Goal: Information Seeking & Learning: Learn about a topic

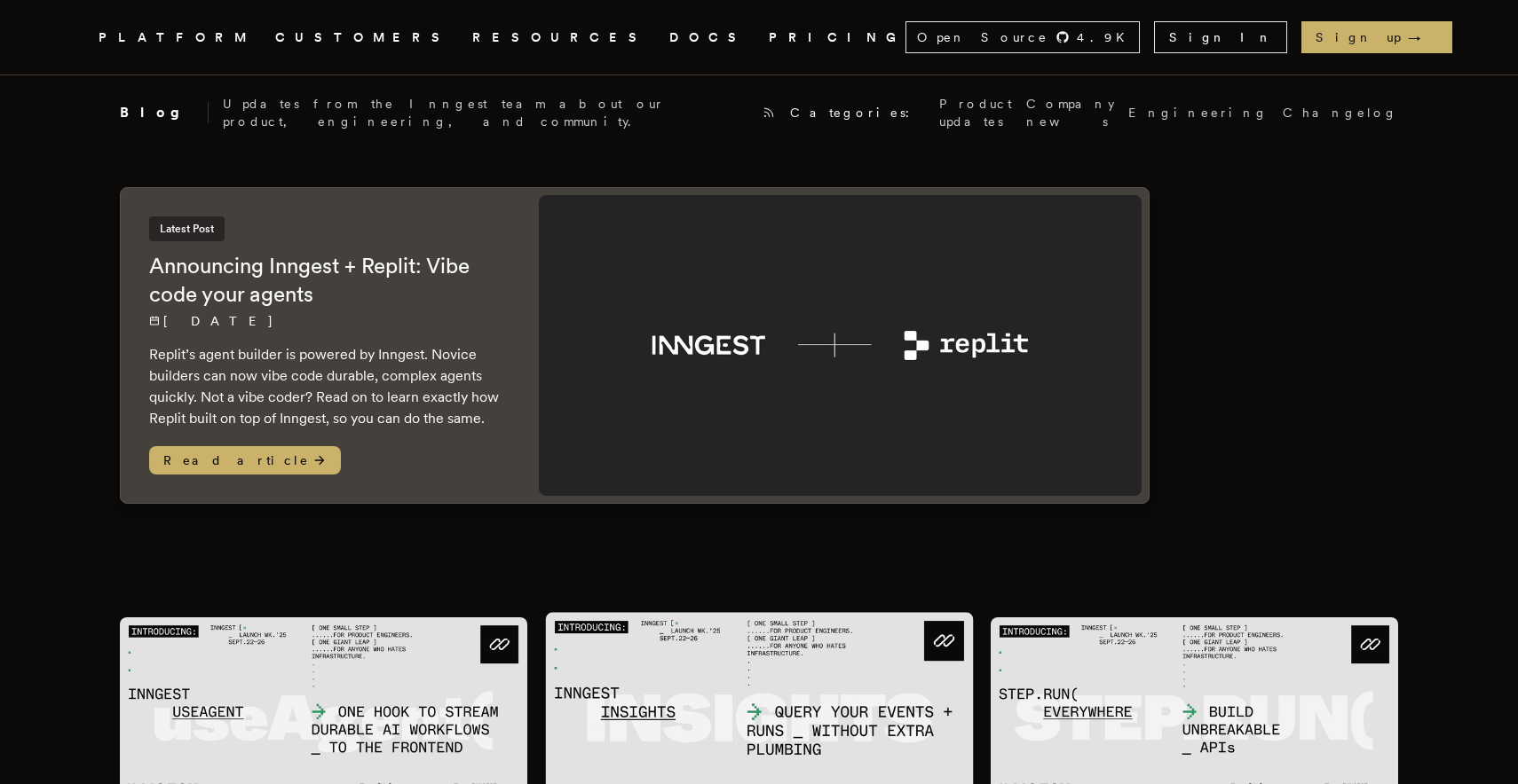
scroll to position [11, 0]
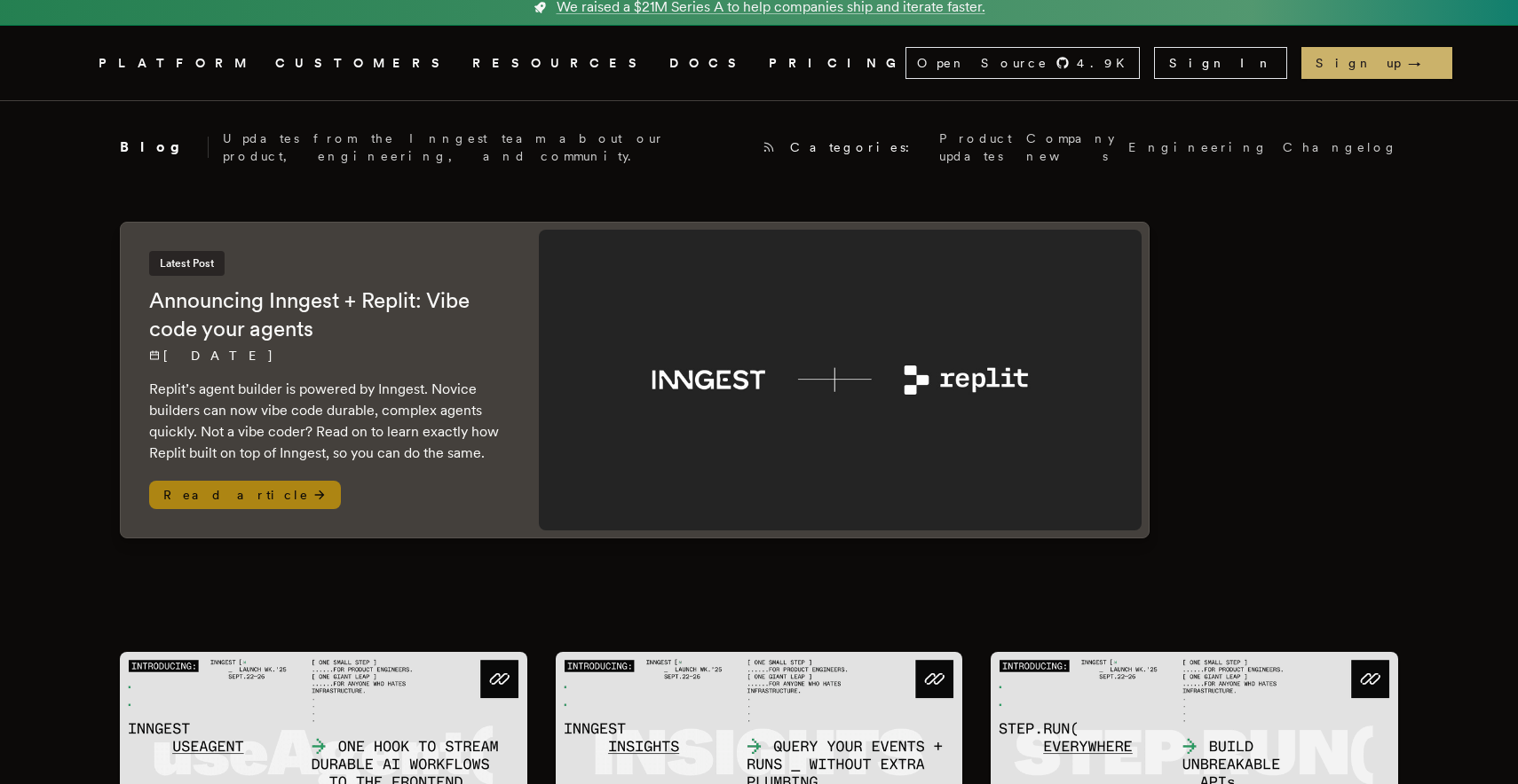
click at [385, 349] on p "[DATE]" at bounding box center [326, 356] width 354 height 18
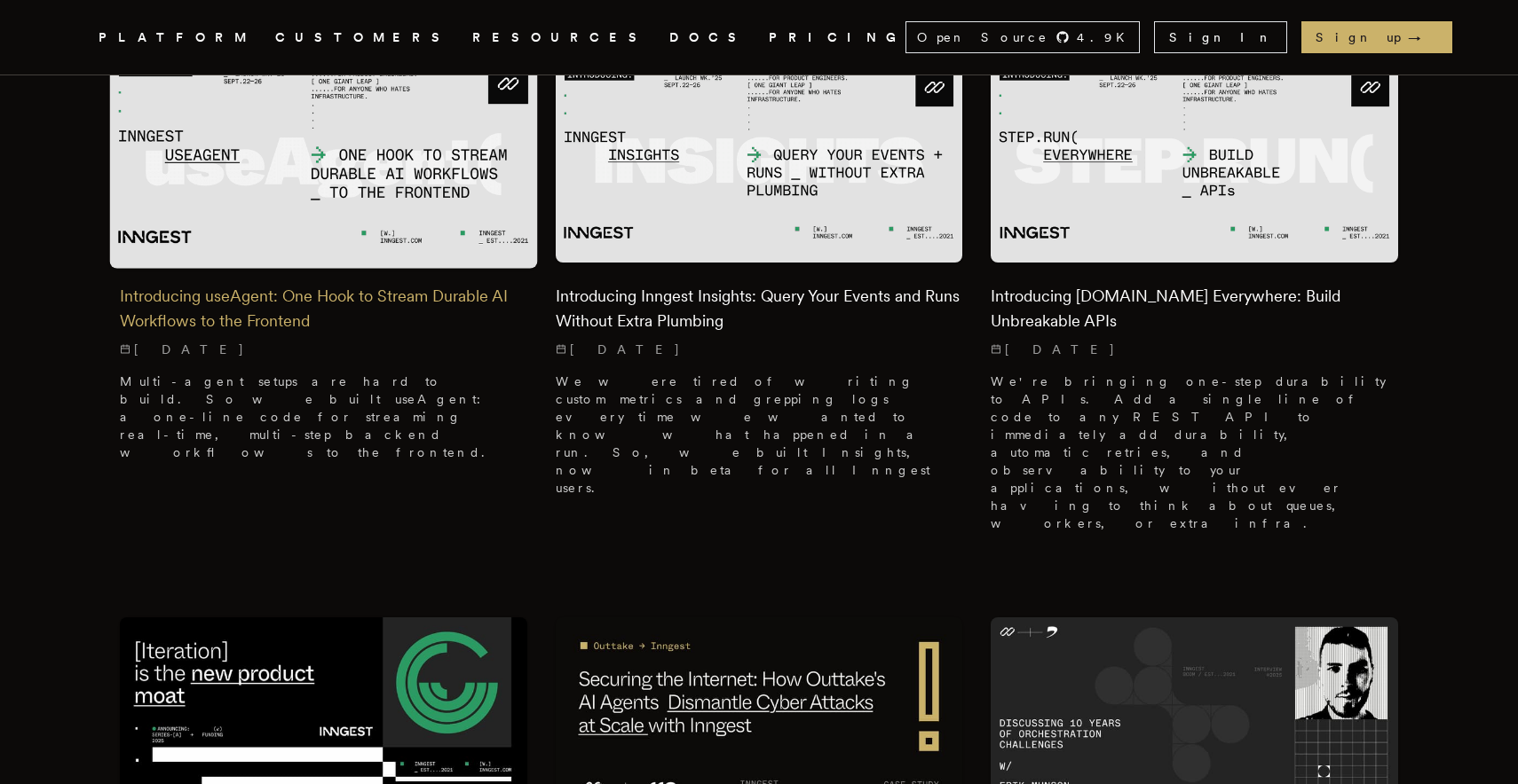
scroll to position [512, 0]
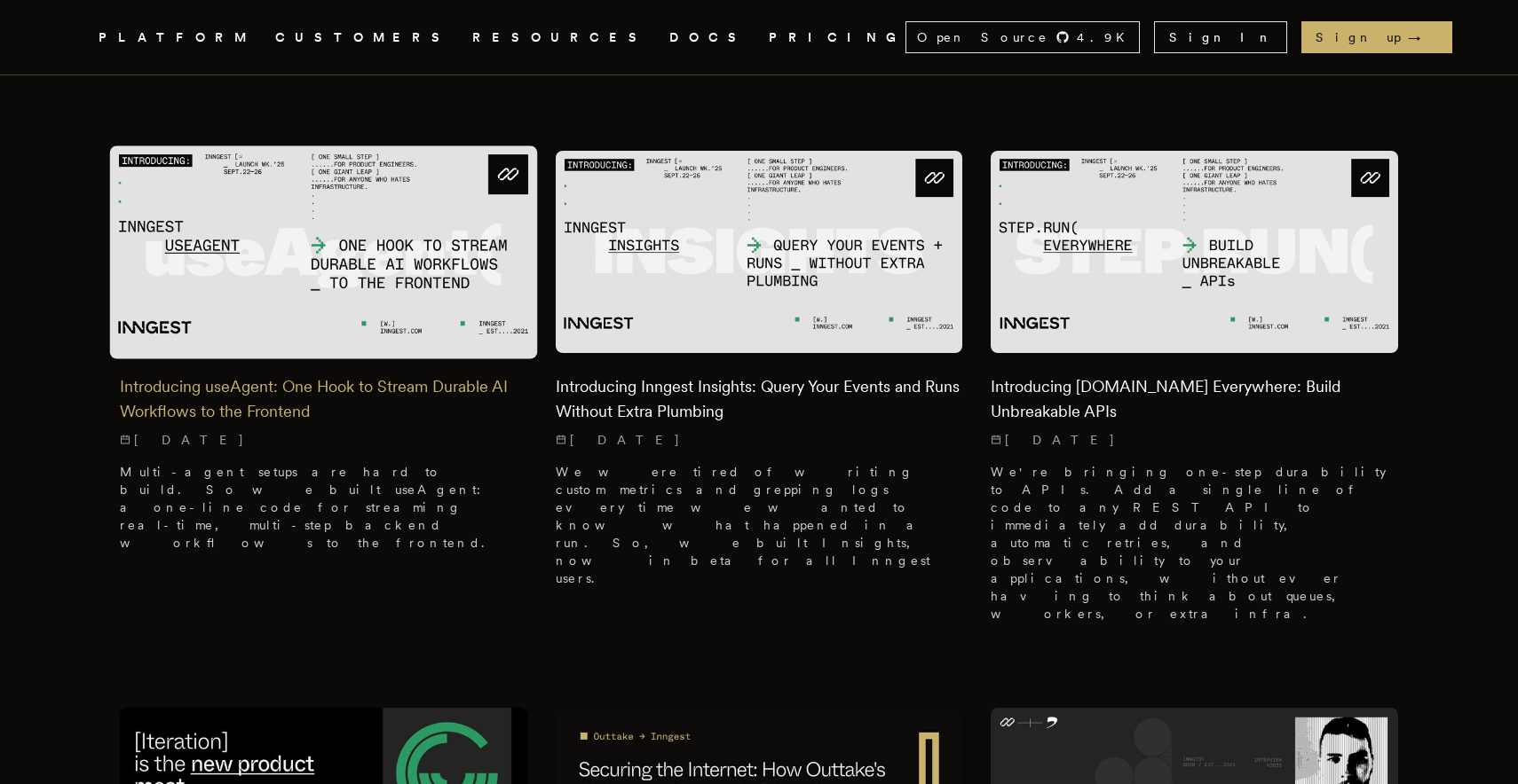
click at [330, 306] on img at bounding box center [324, 252] width 428 height 213
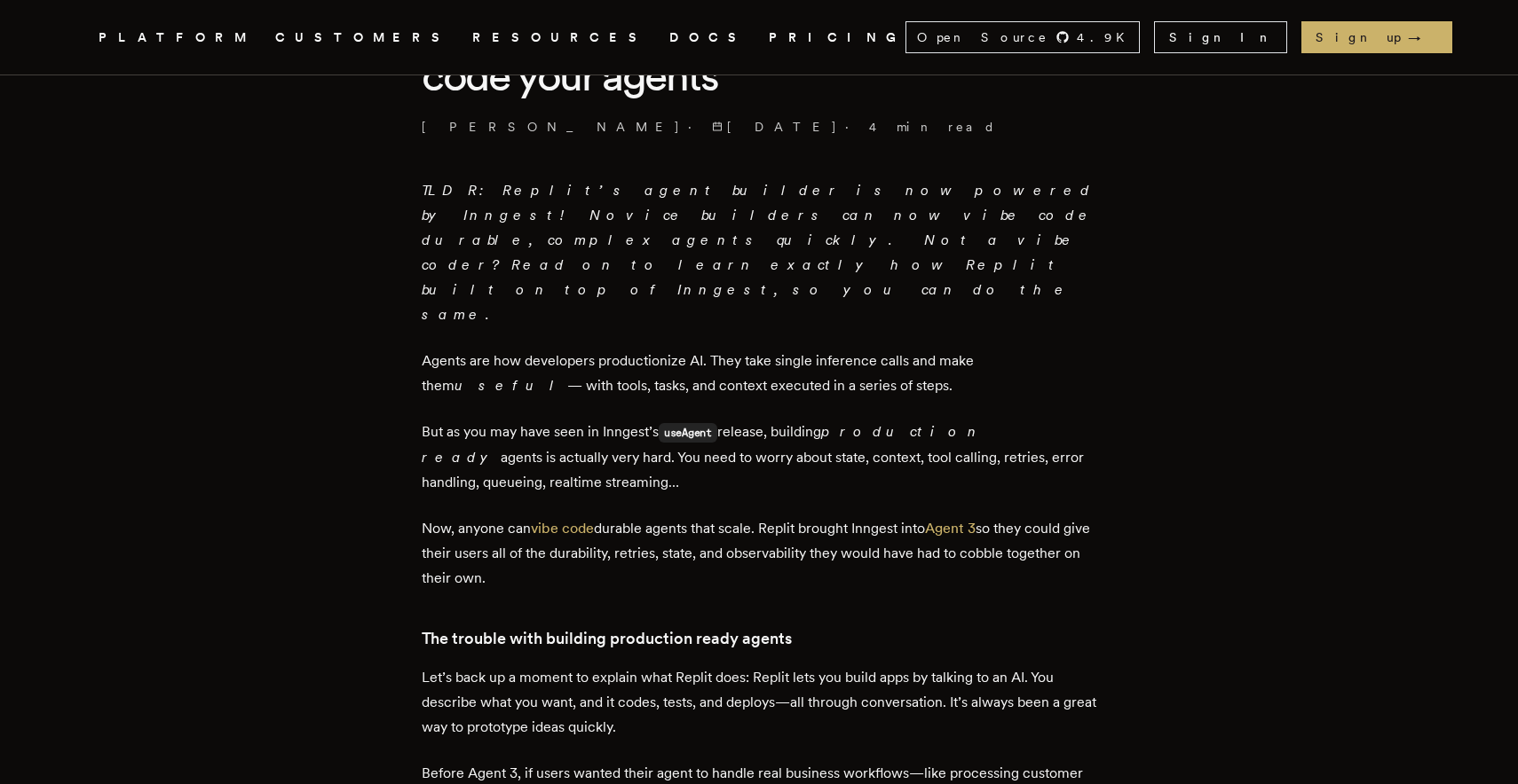
scroll to position [720, 0]
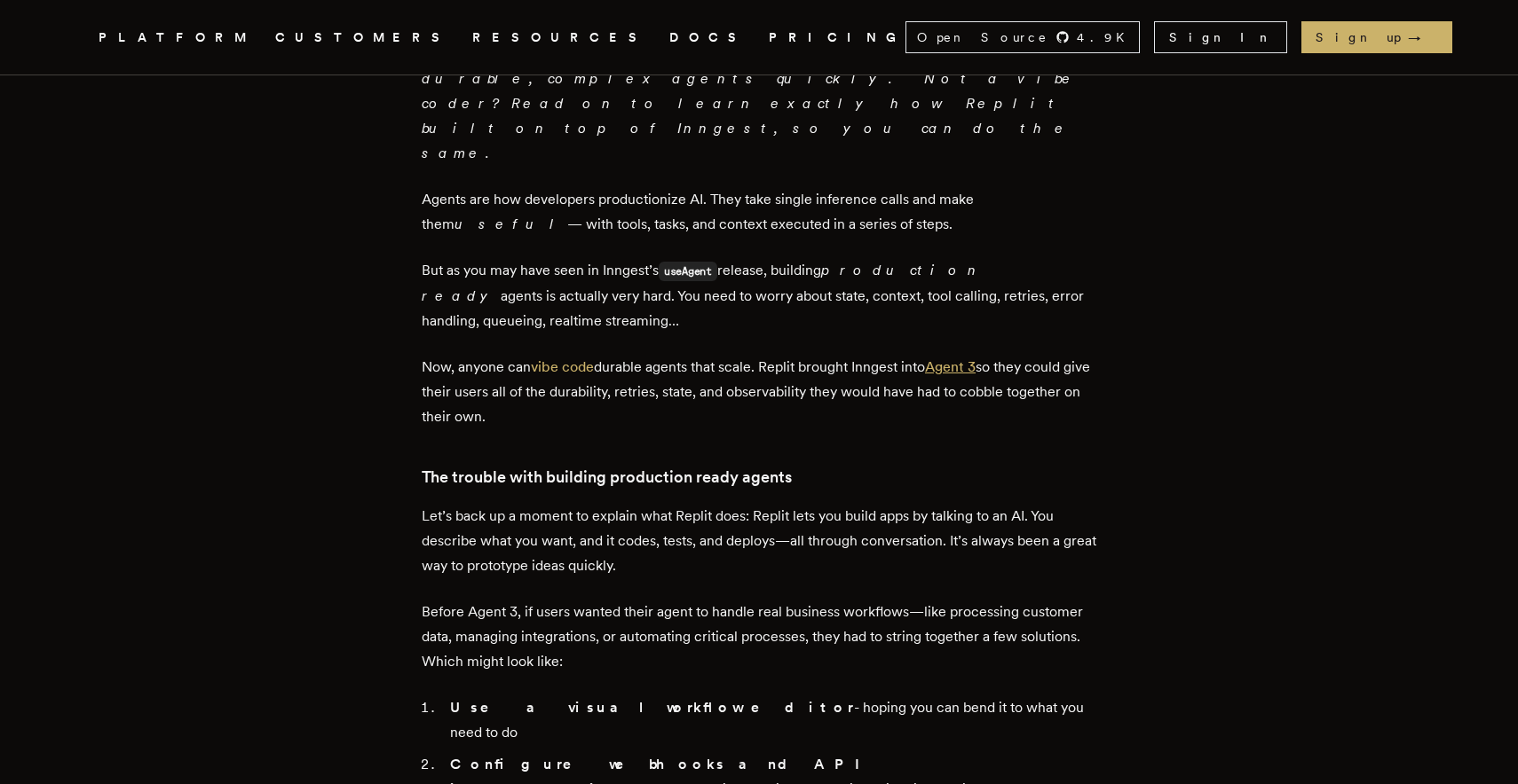
click at [953, 359] on link "Agent 3" at bounding box center [950, 367] width 51 height 17
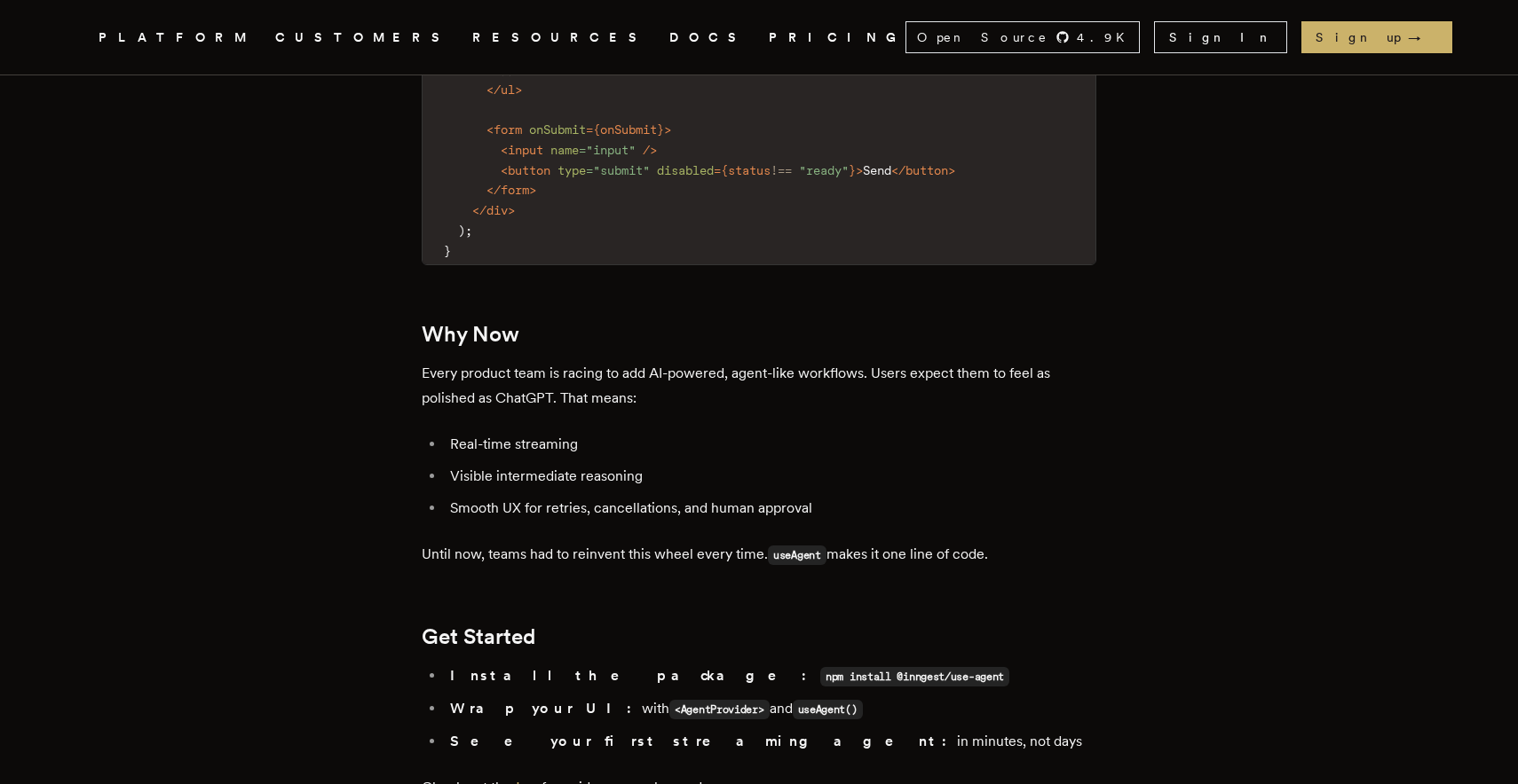
scroll to position [3212, 0]
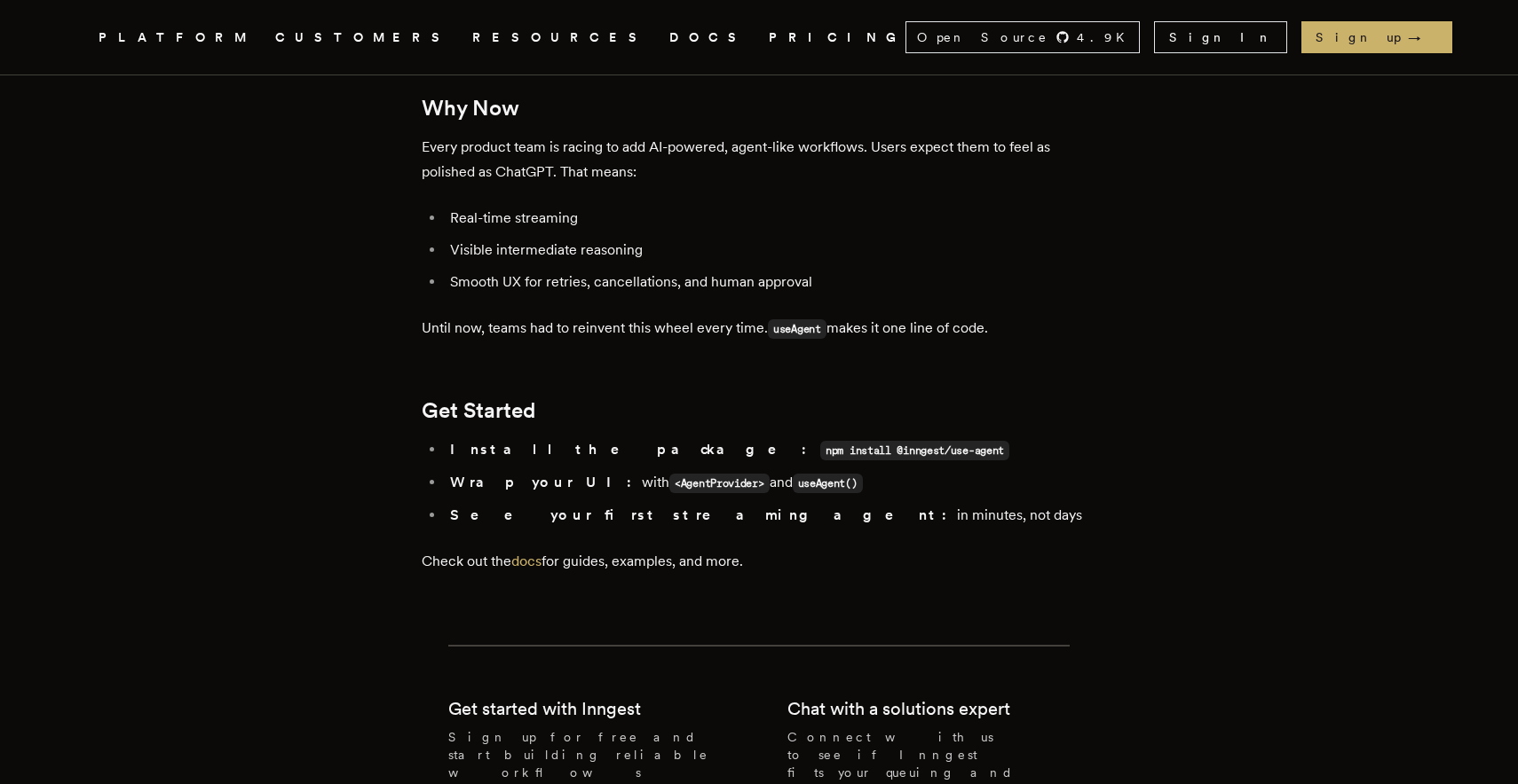
click at [552, 550] on p "Check out the docs for guides, examples, and more." at bounding box center [759, 561] width 675 height 24
click at [542, 553] on link "docs" at bounding box center [526, 561] width 30 height 17
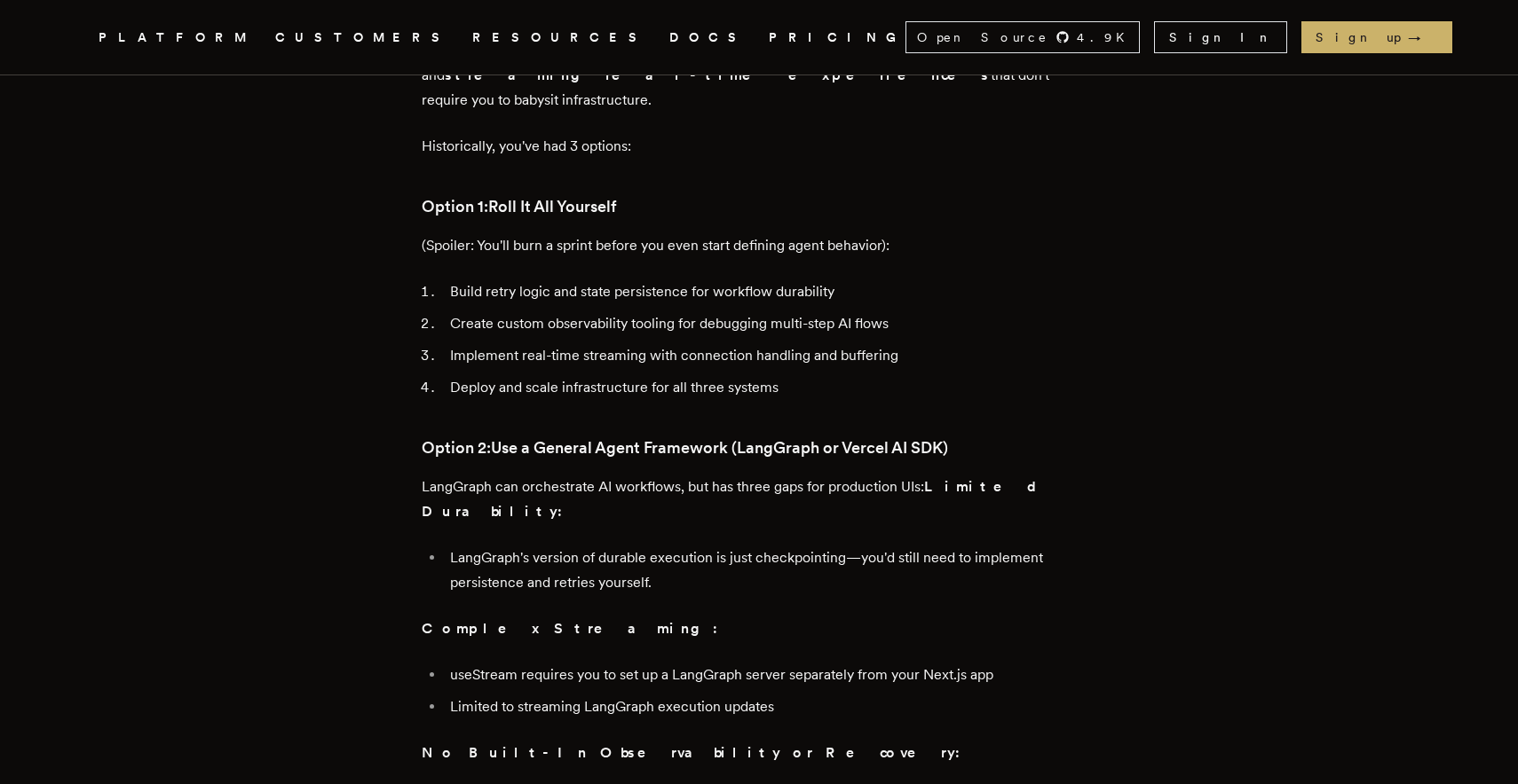
scroll to position [0, 0]
